Goal: Task Accomplishment & Management: Manage account settings

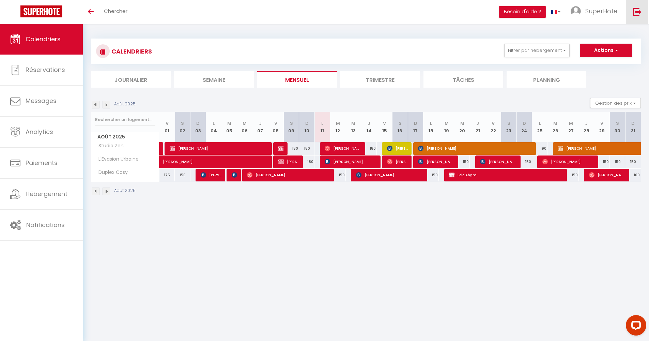
click at [641, 13] on img at bounding box center [637, 11] width 9 height 9
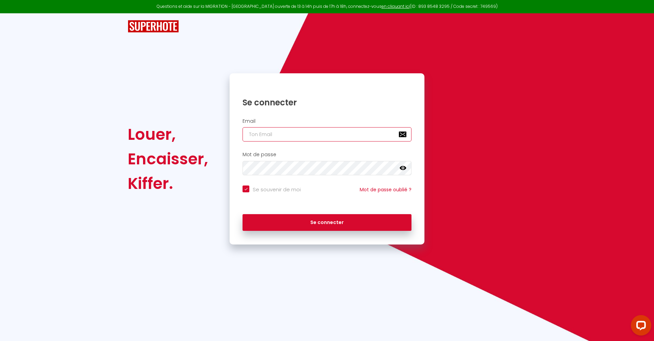
click at [404, 130] on input "email" at bounding box center [327, 134] width 169 height 14
type input "Admin"
checkbox input "true"
click at [402, 136] on input "Admin" at bounding box center [327, 134] width 169 height 14
click at [401, 134] on input "Admin" at bounding box center [327, 134] width 169 height 14
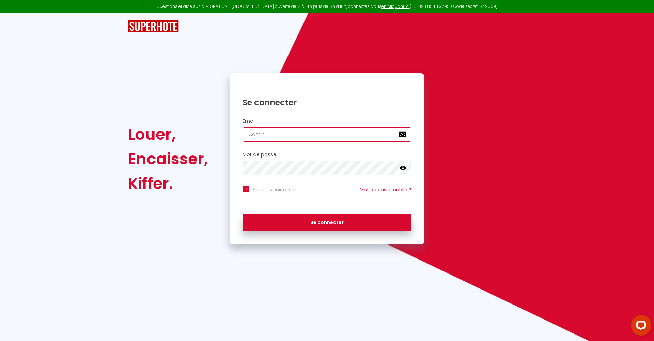
type input "[EMAIL_ADDRESS][DOMAIN_NAME]"
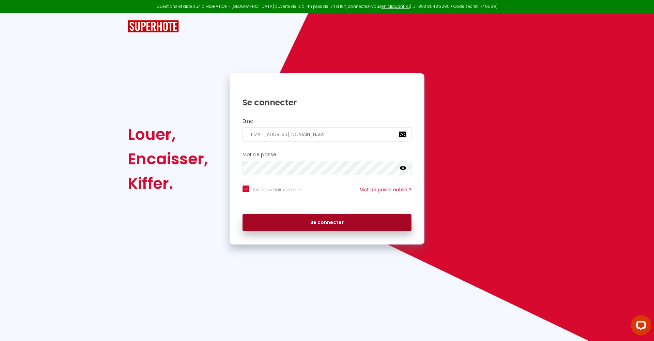
click at [321, 221] on button "Se connecter" at bounding box center [327, 222] width 169 height 17
checkbox input "true"
